Goal: Find contact information: Find contact information

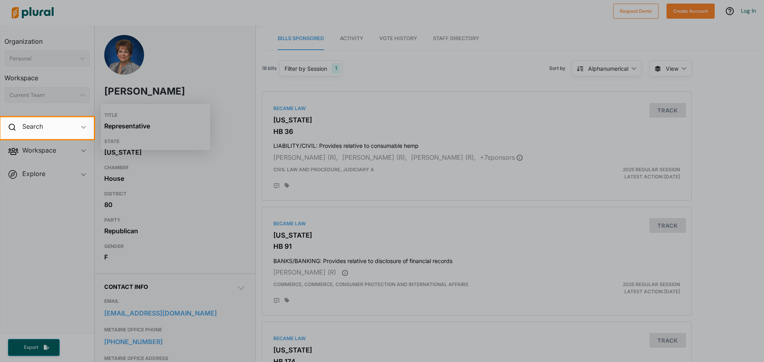
click at [198, 38] on div at bounding box center [382, 58] width 764 height 117
click at [195, 62] on div at bounding box center [382, 58] width 764 height 117
click at [194, 62] on div at bounding box center [382, 58] width 764 height 117
click at [193, 60] on div at bounding box center [382, 58] width 764 height 117
click at [547, 25] on div at bounding box center [382, 58] width 764 height 117
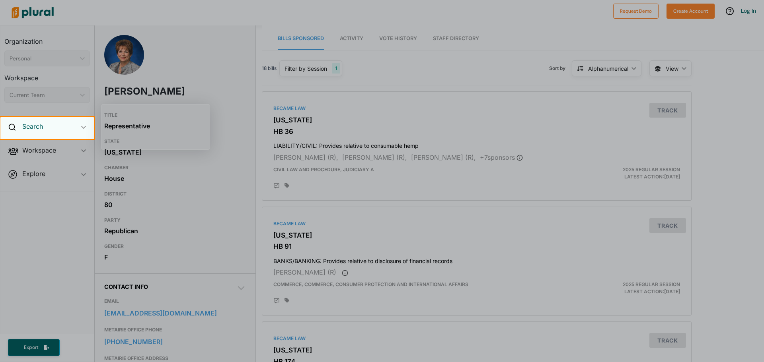
click at [24, 128] on h2 "Search" at bounding box center [32, 126] width 21 height 9
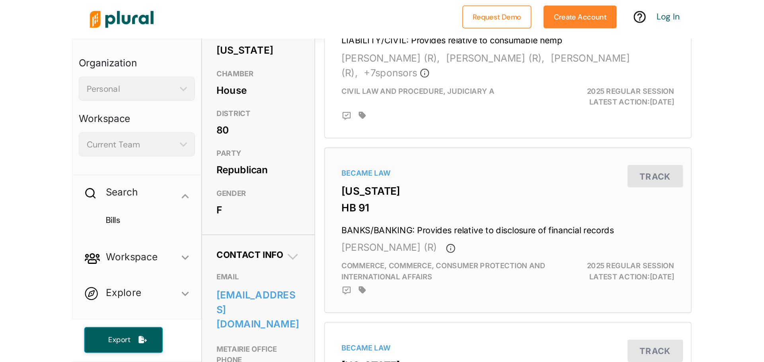
scroll to position [134, 0]
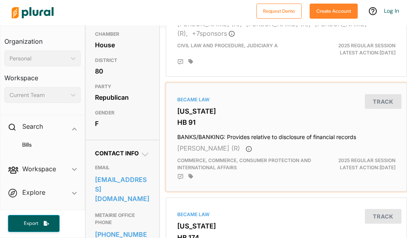
click at [189, 119] on div "Became Law Louisiana HB 91 BANKS/BANKING: Provides relative to disclosure of fi…" at bounding box center [287, 137] width 235 height 102
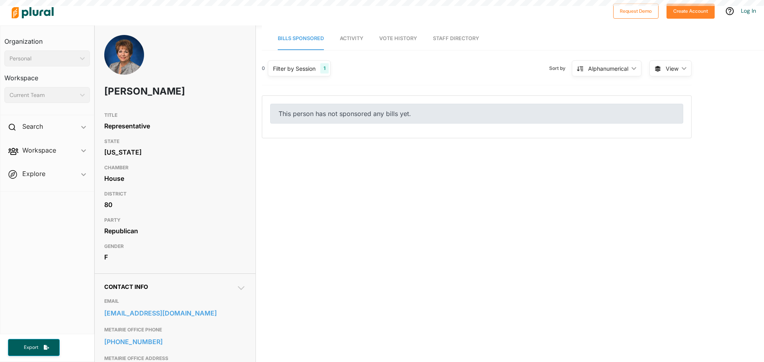
click at [132, 286] on span "Contact Info" at bounding box center [126, 287] width 44 height 7
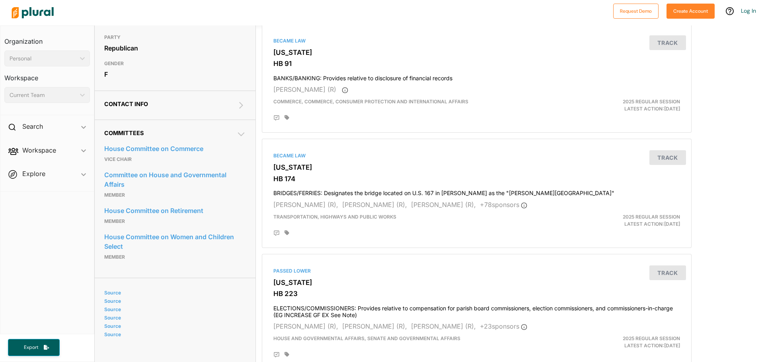
scroll to position [199, 0]
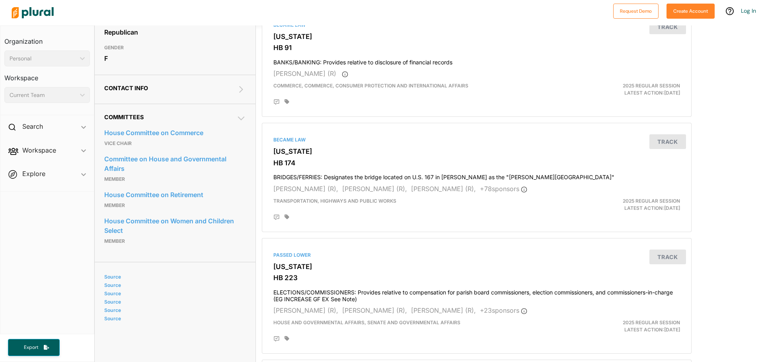
click at [240, 90] on icon at bounding box center [241, 90] width 10 height 10
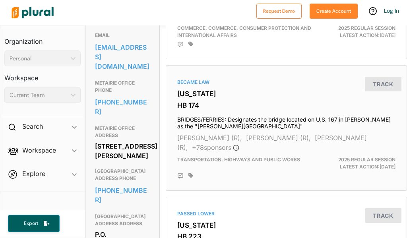
scroll to position [253, 0]
